Goal: Task Accomplishment & Management: Manage account settings

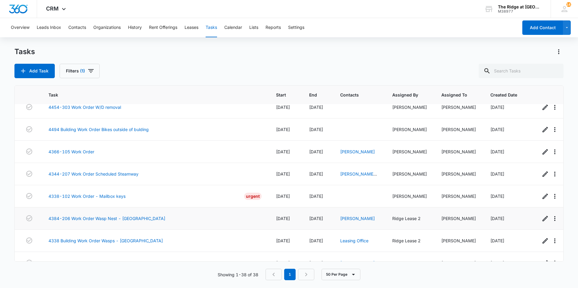
scroll to position [696, 0]
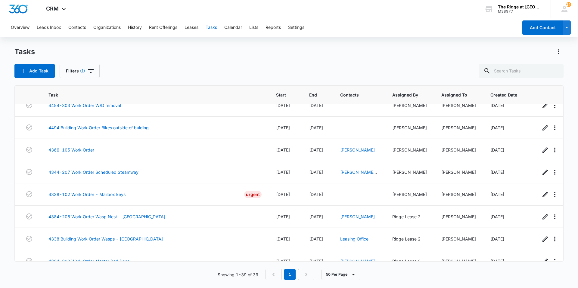
scroll to position [718, 0]
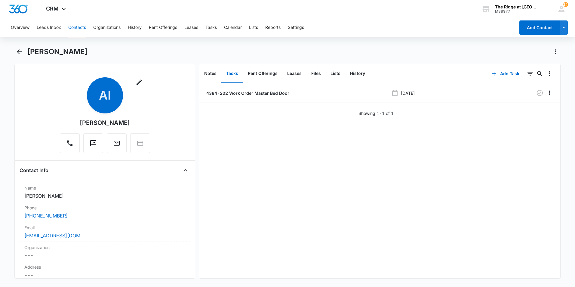
scroll to position [391, 0]
